Goal: Information Seeking & Learning: Find specific fact

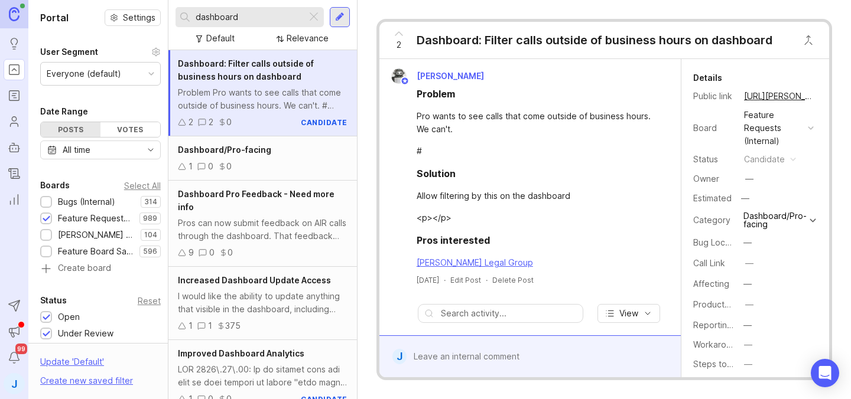
click at [308, 15] on div at bounding box center [314, 16] width 14 height 15
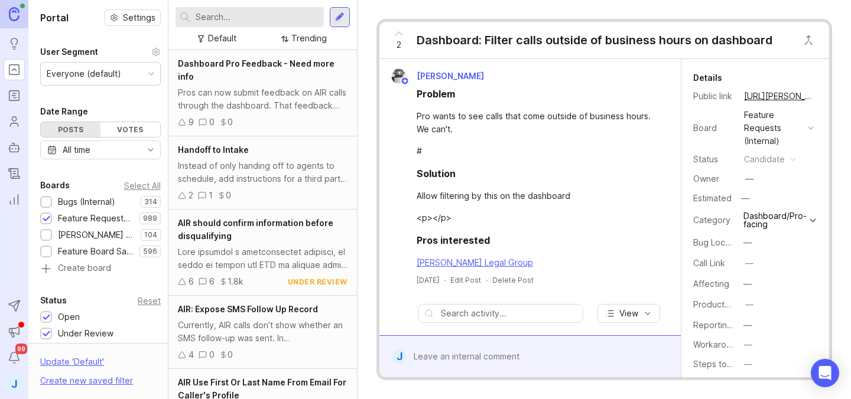
click at [246, 14] on input "text" at bounding box center [257, 17] width 123 height 13
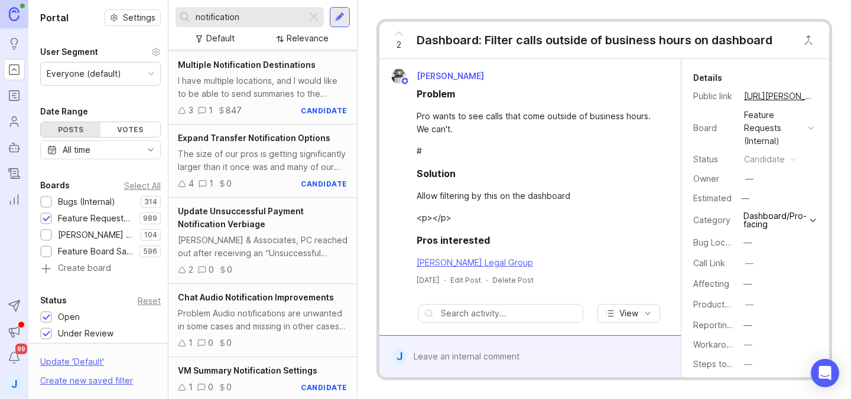
scroll to position [73, 0]
click at [257, 15] on input "notification" at bounding box center [249, 17] width 106 height 13
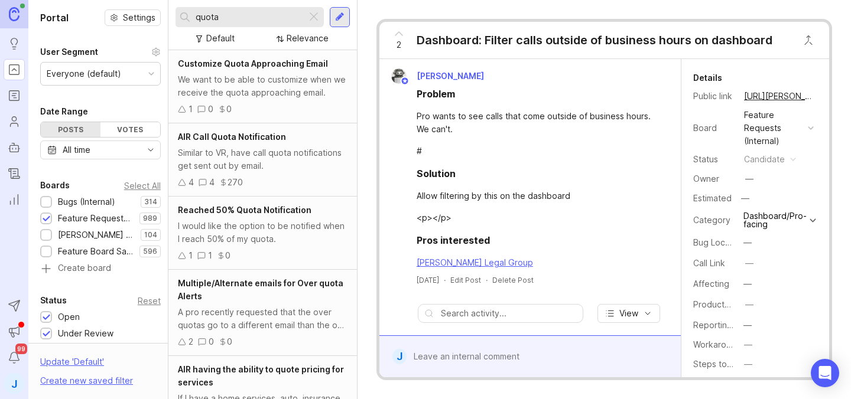
type input "quota"
click at [291, 176] on div "4 4 270" at bounding box center [263, 182] width 170 height 13
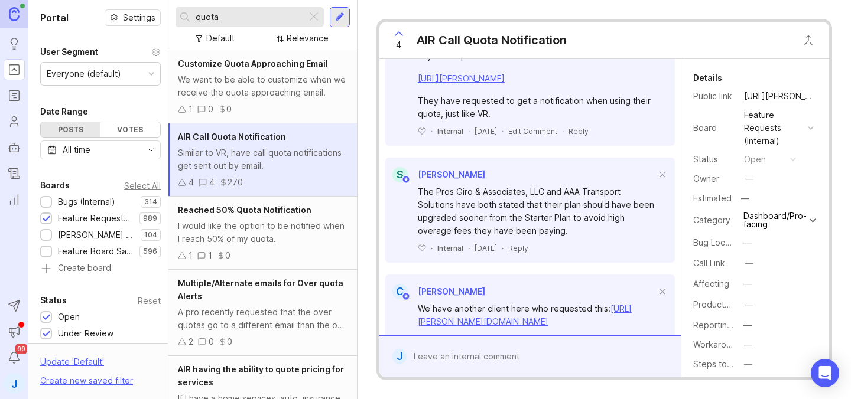
scroll to position [353, 0]
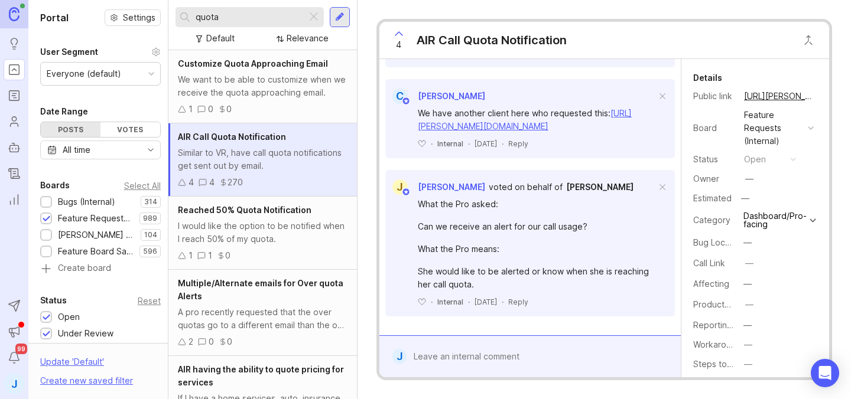
click at [817, 97] on button "copy icon" at bounding box center [825, 96] width 17 height 17
